Goal: Task Accomplishment & Management: Use online tool/utility

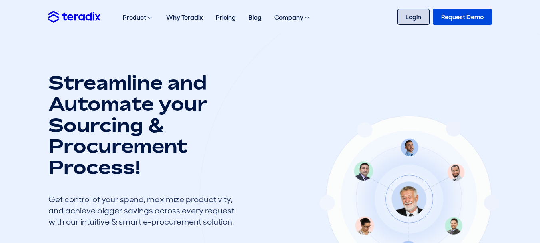
click at [414, 11] on link "Login" at bounding box center [414, 17] width 32 height 16
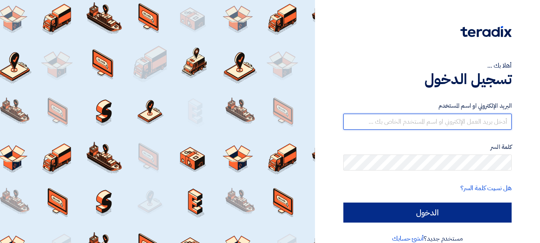
type input "[EMAIL_ADDRESS][DOMAIN_NAME]"
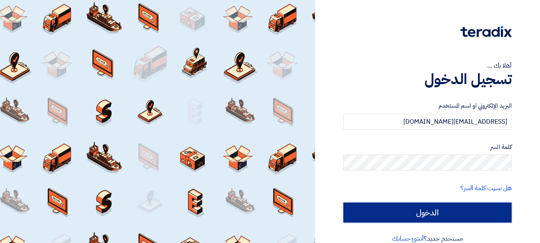
click at [358, 208] on input "الدخول" at bounding box center [428, 212] width 168 height 20
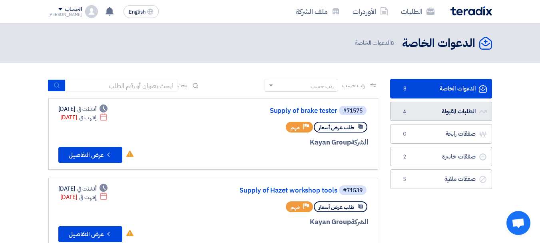
click at [466, 109] on link "الطلبات المقبولة الطلبات المقبولة 4" at bounding box center [441, 112] width 102 height 20
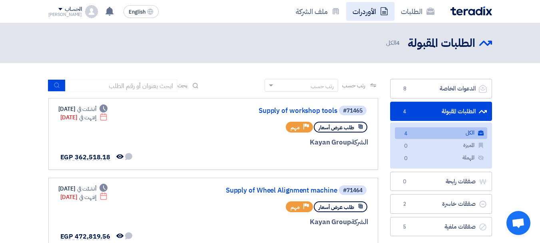
click at [370, 8] on link "الأوردرات" at bounding box center [370, 11] width 48 height 19
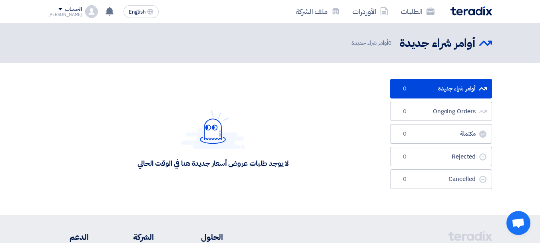
click at [463, 12] on img at bounding box center [472, 10] width 42 height 9
